Goal: Task Accomplishment & Management: Manage account settings

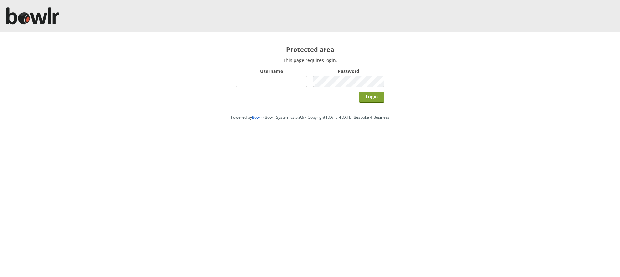
type input "hornseaindoorbowlsclub"
click at [364, 98] on input "Login" at bounding box center [371, 97] width 25 height 11
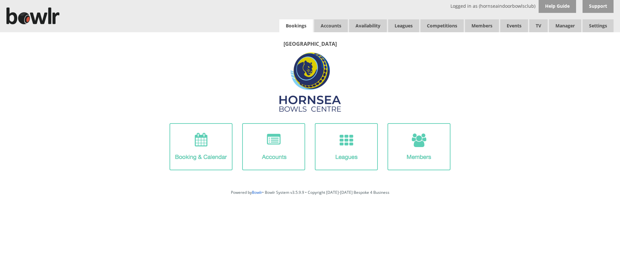
click at [307, 32] on link "Bookings" at bounding box center [296, 25] width 34 height 13
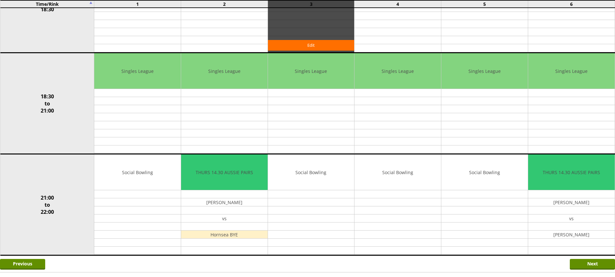
scroll to position [549, 0]
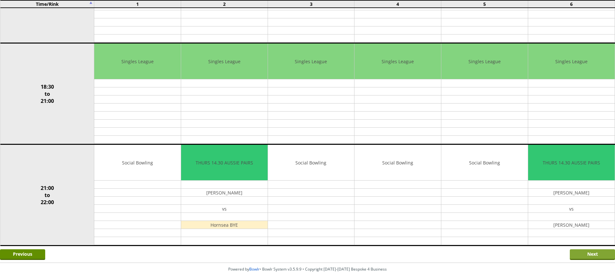
click at [577, 251] on input "Next" at bounding box center [592, 255] width 45 height 11
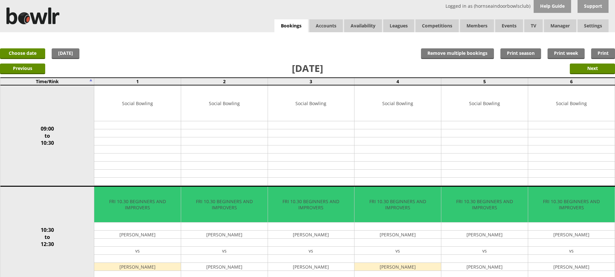
click at [296, 33] on div "x Move Booking Move to other date: 10-10-2025 09:00 to 10:30 10:30 to 12:30 12:…" at bounding box center [307, 38] width 615 height 13
click at [296, 32] on link "Bookings" at bounding box center [291, 25] width 34 height 13
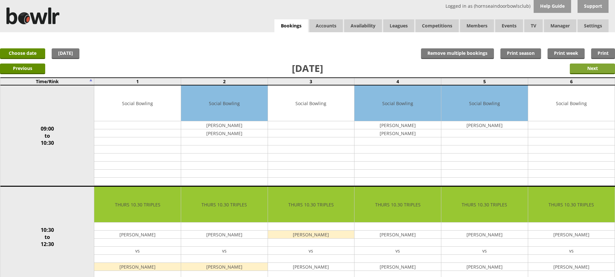
click at [578, 72] on input "Next" at bounding box center [592, 69] width 45 height 11
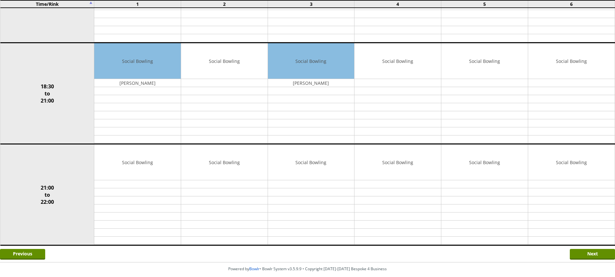
scroll to position [580, 0]
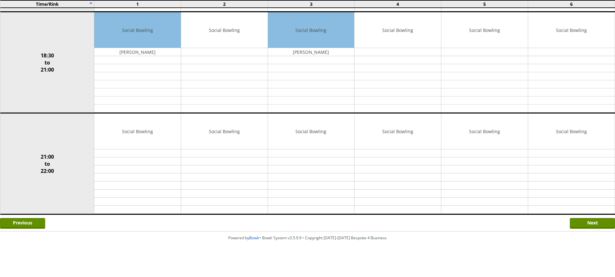
click at [569, 221] on div "Previous Next" at bounding box center [307, 223] width 615 height 16
click at [572, 222] on input "Next" at bounding box center [592, 223] width 45 height 11
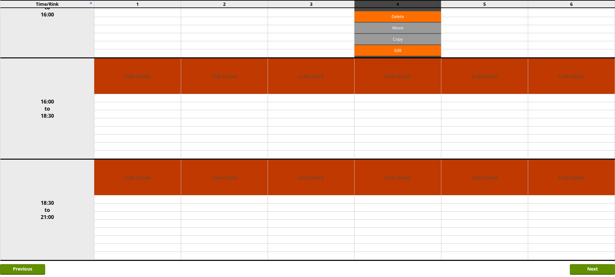
scroll to position [377, 0]
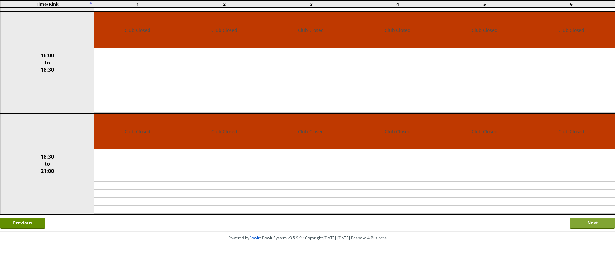
click at [578, 228] on input "Next" at bounding box center [592, 223] width 45 height 11
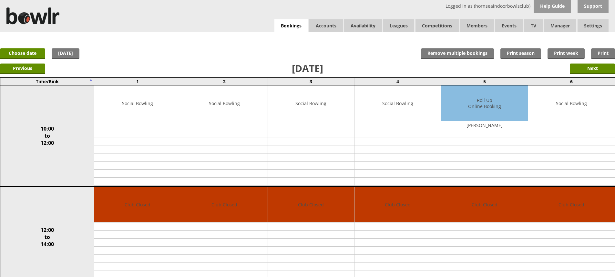
click at [46, 71] on form "Previous" at bounding box center [23, 71] width 47 height 14
click at [37, 70] on input "Previous" at bounding box center [22, 69] width 45 height 11
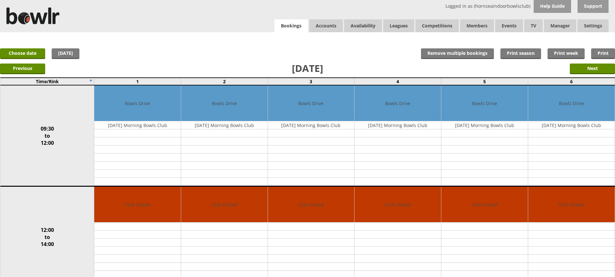
click at [277, 27] on link "Bookings" at bounding box center [291, 25] width 34 height 13
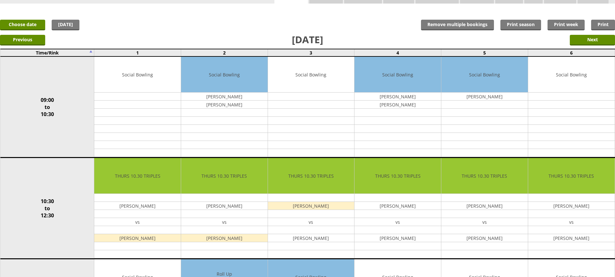
scroll to position [65, 0]
